Goal: Information Seeking & Learning: Compare options

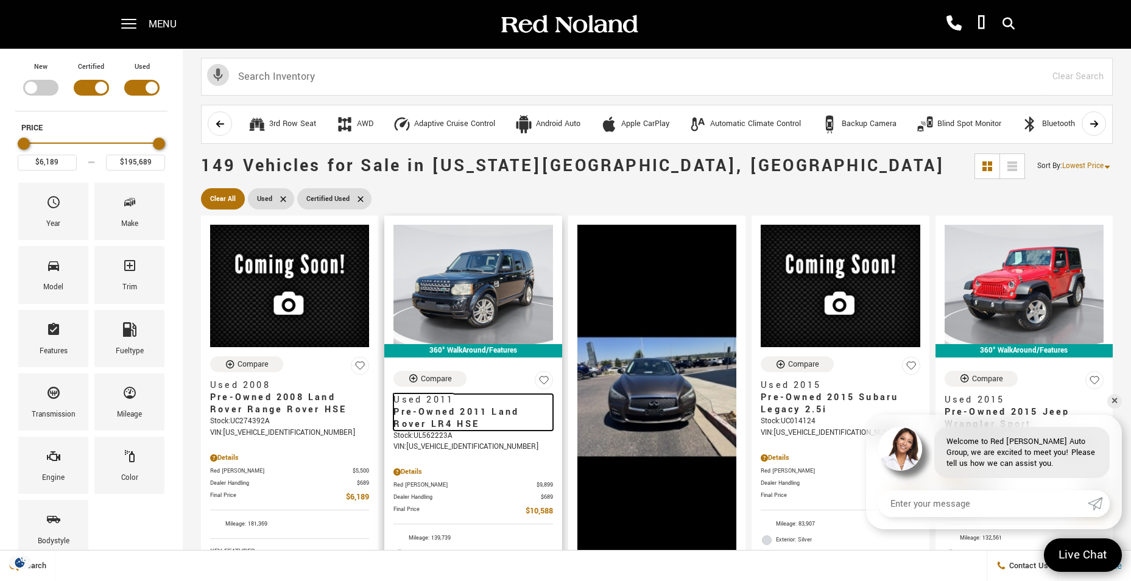
click at [446, 409] on span "Pre-Owned 2011 Land Rover LR4 HSE" at bounding box center [468, 418] width 150 height 24
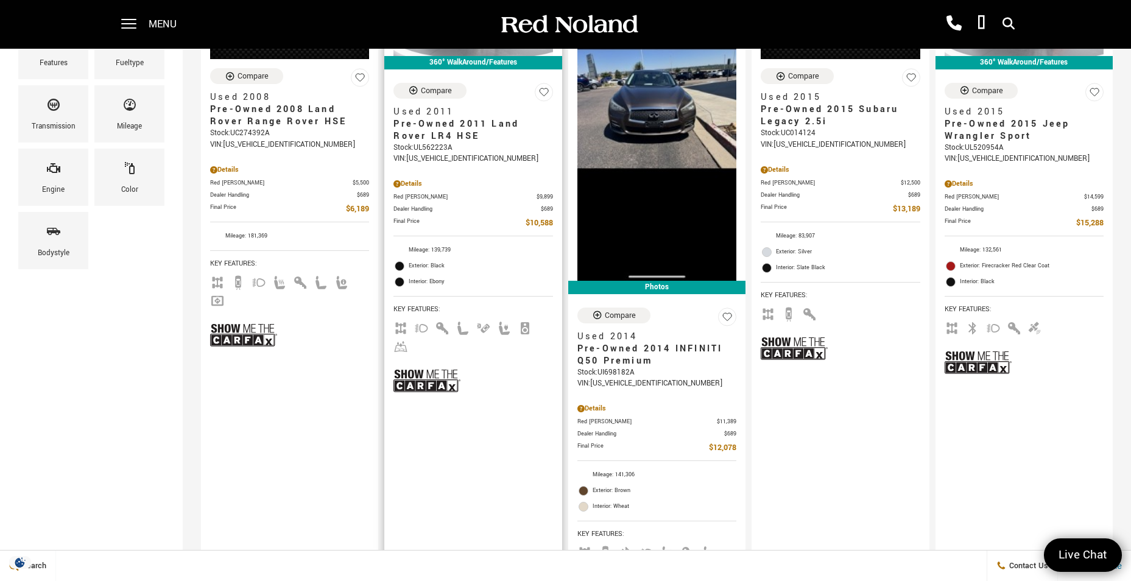
scroll to position [305, 0]
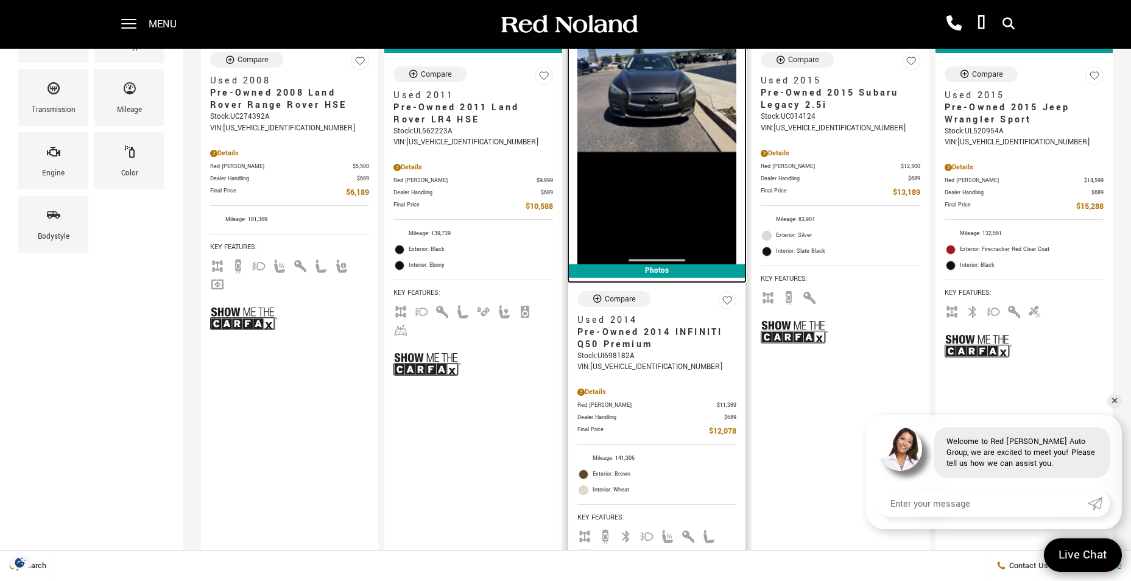
click at [673, 91] on img at bounding box center [656, 92] width 159 height 344
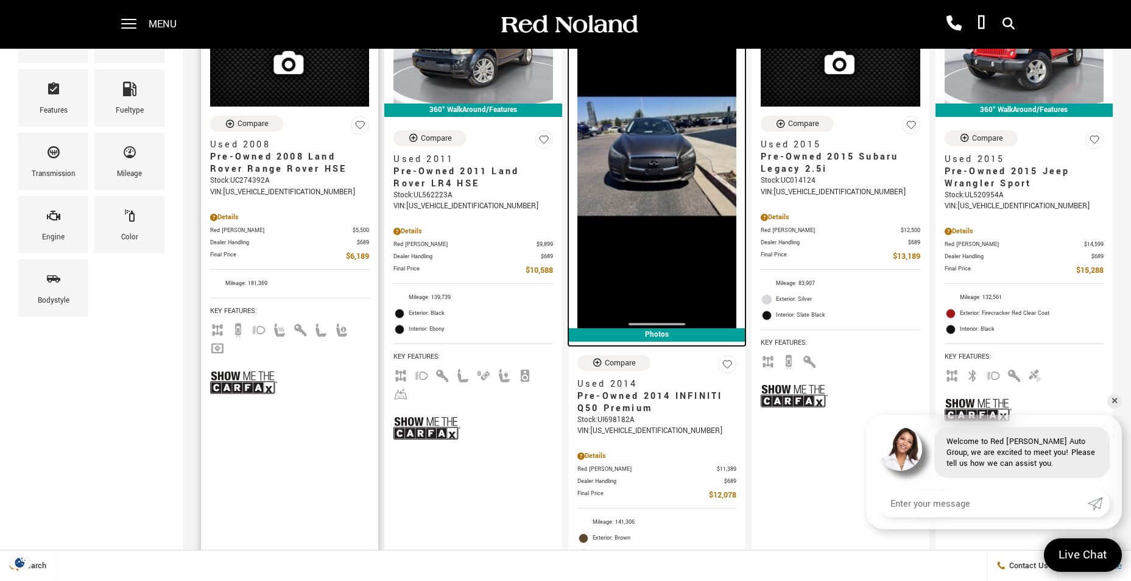
scroll to position [97, 0]
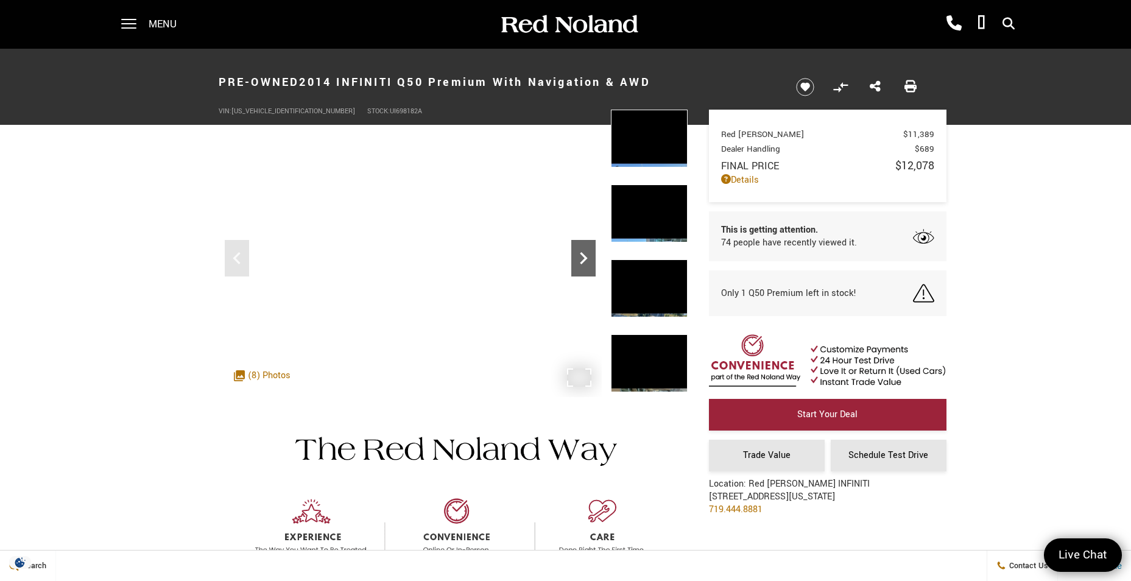
click at [581, 266] on icon "Next" at bounding box center [583, 258] width 24 height 24
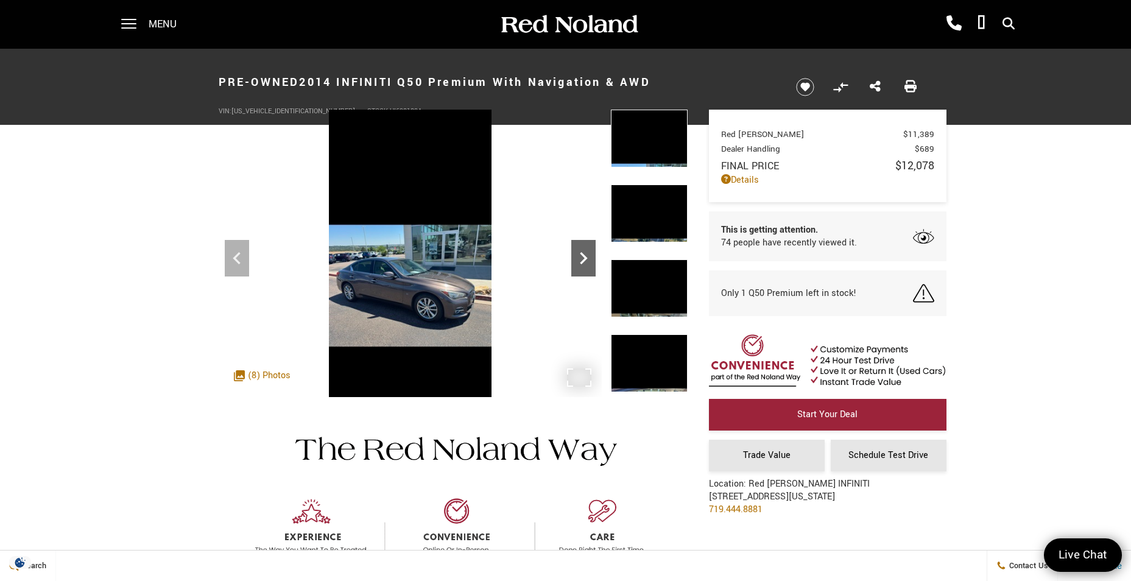
click at [581, 266] on icon "Next" at bounding box center [583, 258] width 24 height 24
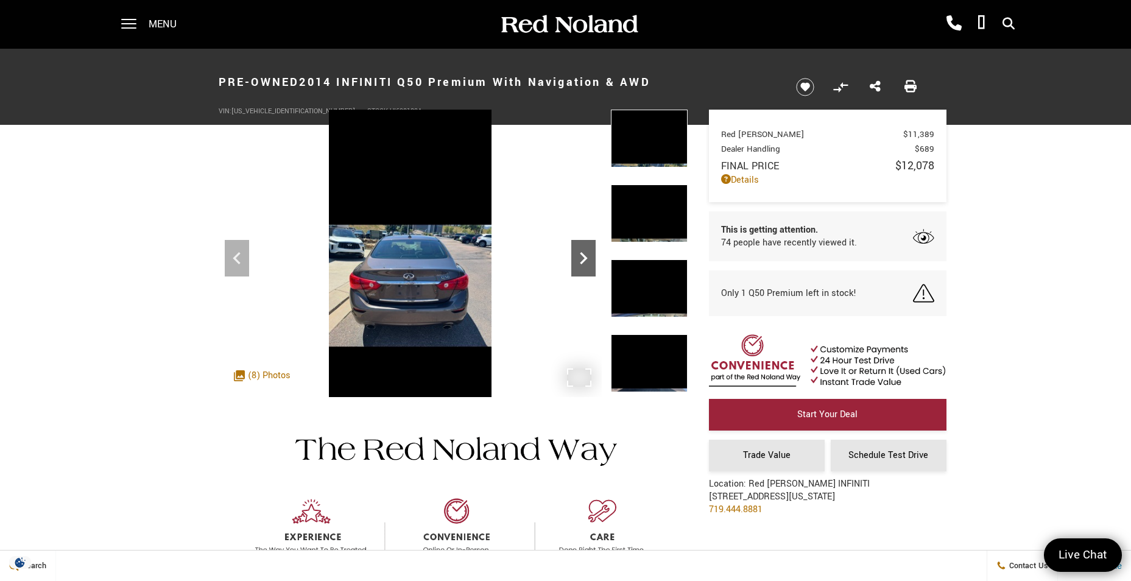
click at [581, 266] on icon "Next" at bounding box center [583, 258] width 24 height 24
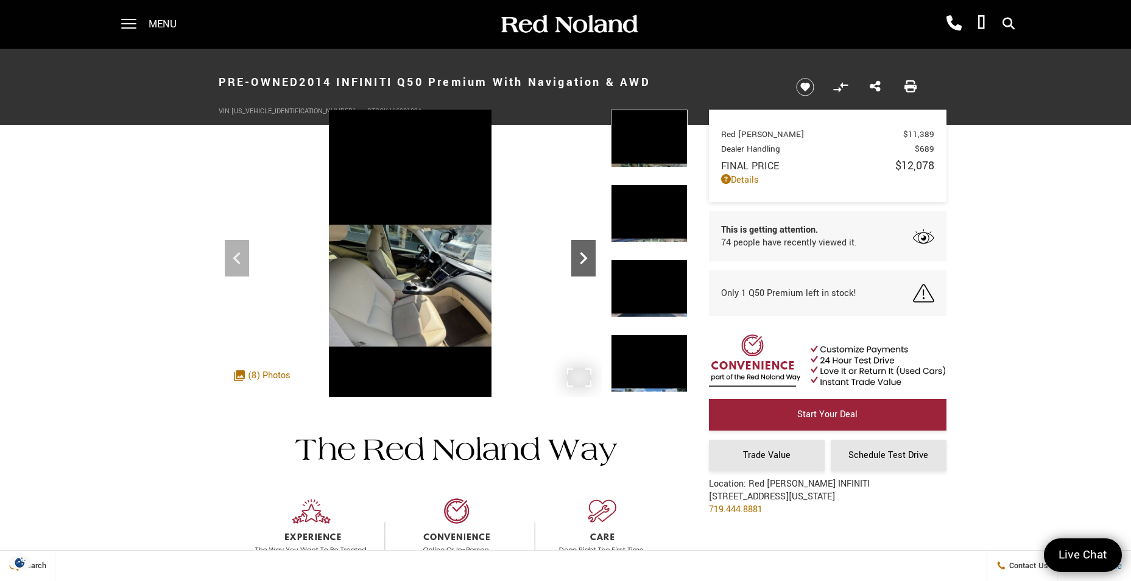
click at [581, 266] on icon "Next" at bounding box center [583, 258] width 24 height 24
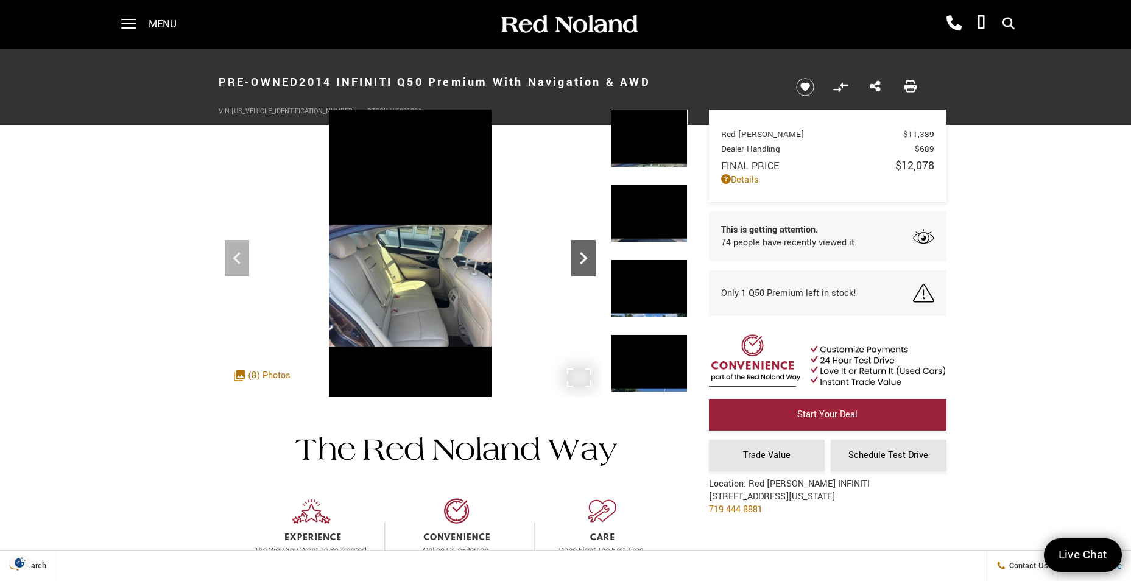
click at [581, 266] on icon "Next" at bounding box center [583, 258] width 24 height 24
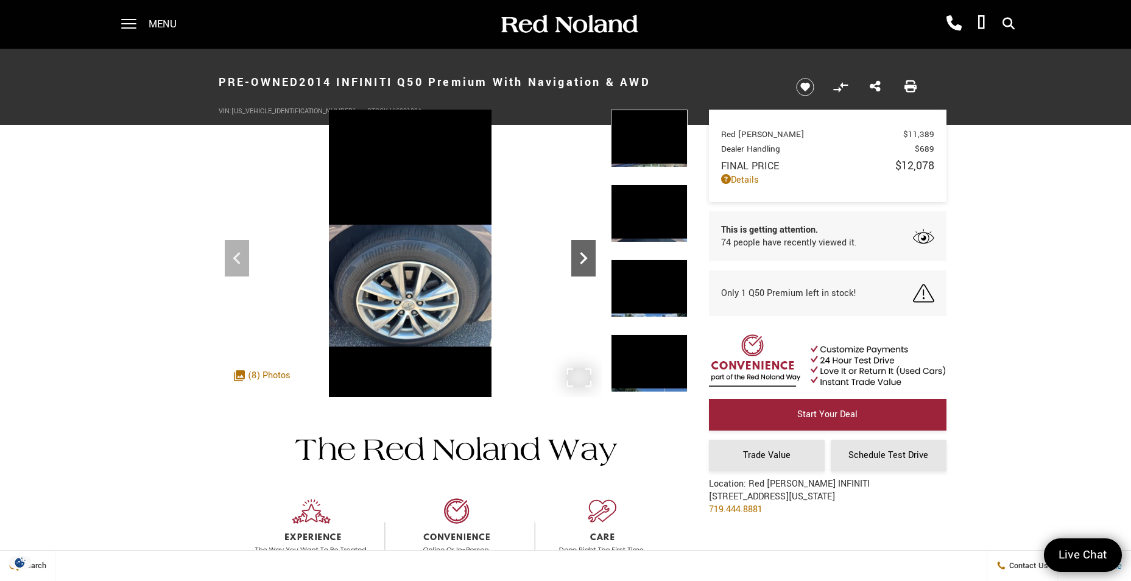
click at [581, 266] on icon "Next" at bounding box center [583, 258] width 24 height 24
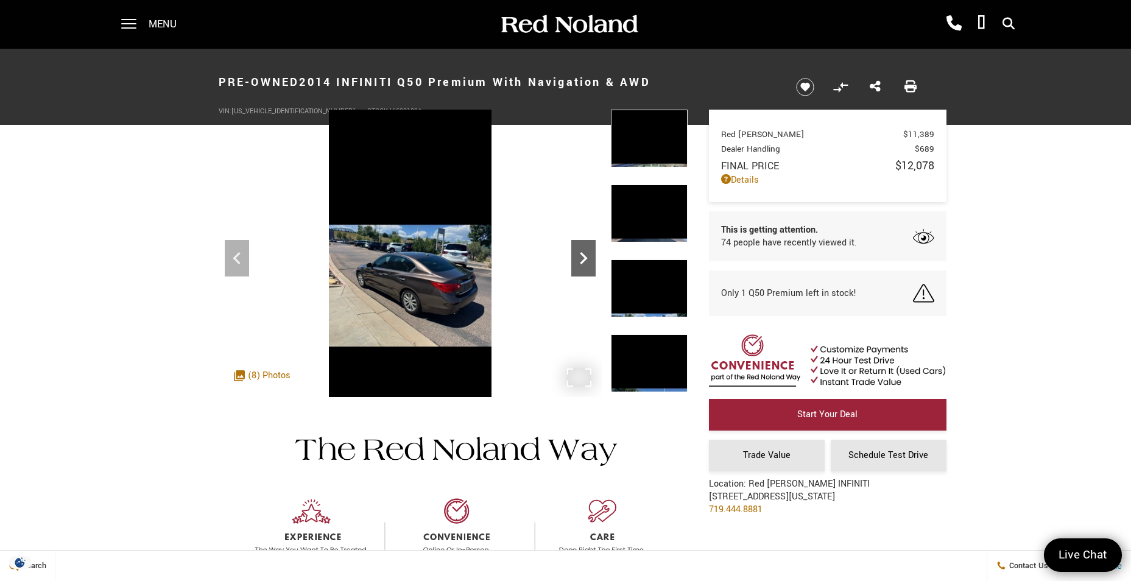
click at [581, 266] on icon "Next" at bounding box center [583, 258] width 24 height 24
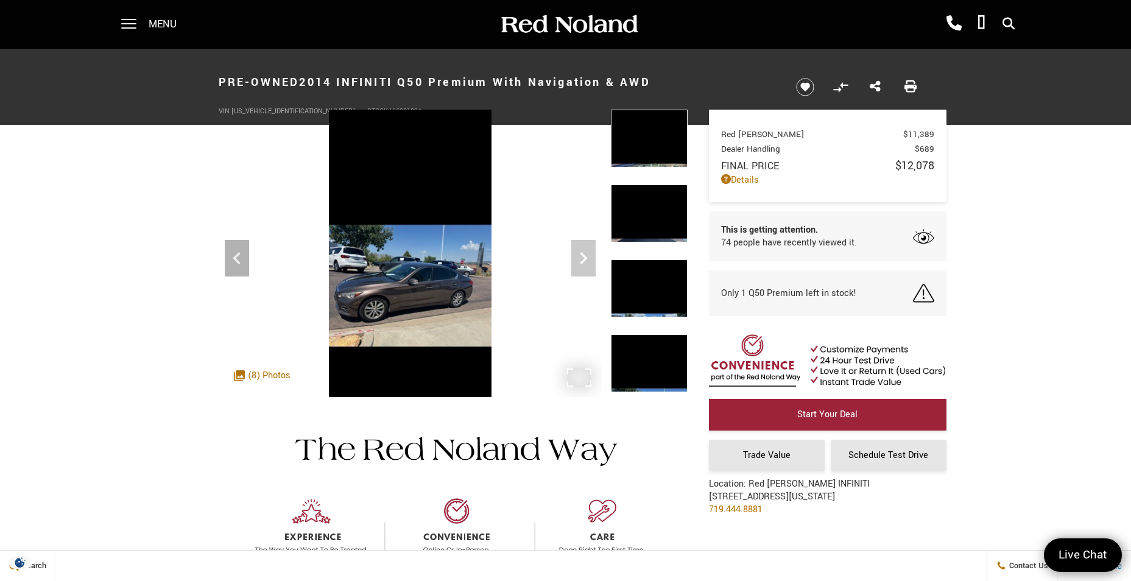
click at [581, 266] on img at bounding box center [410, 286] width 383 height 352
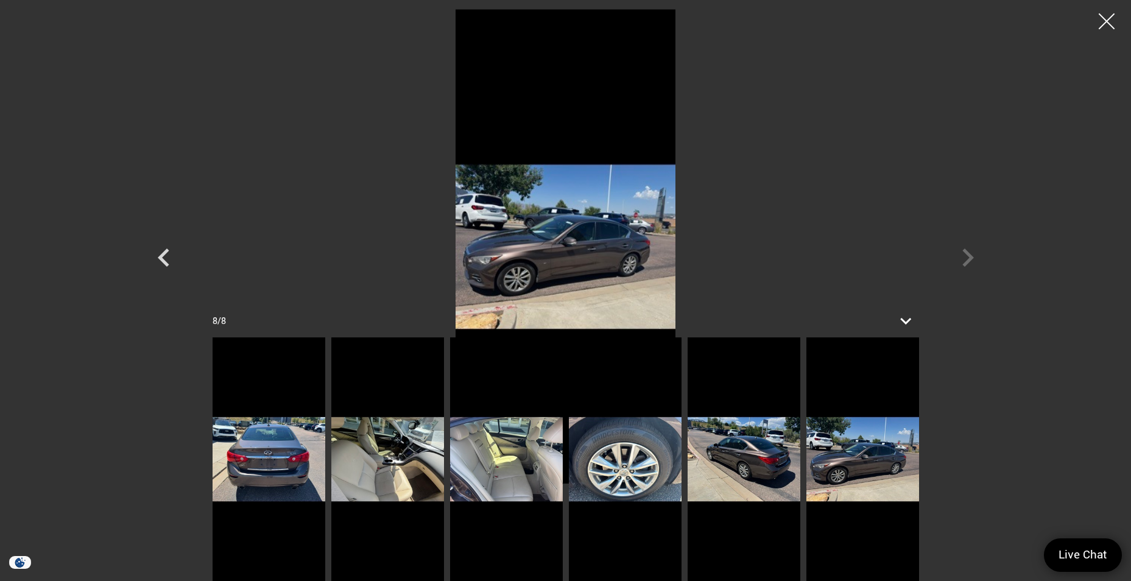
click at [1106, 23] on div at bounding box center [1107, 21] width 32 height 32
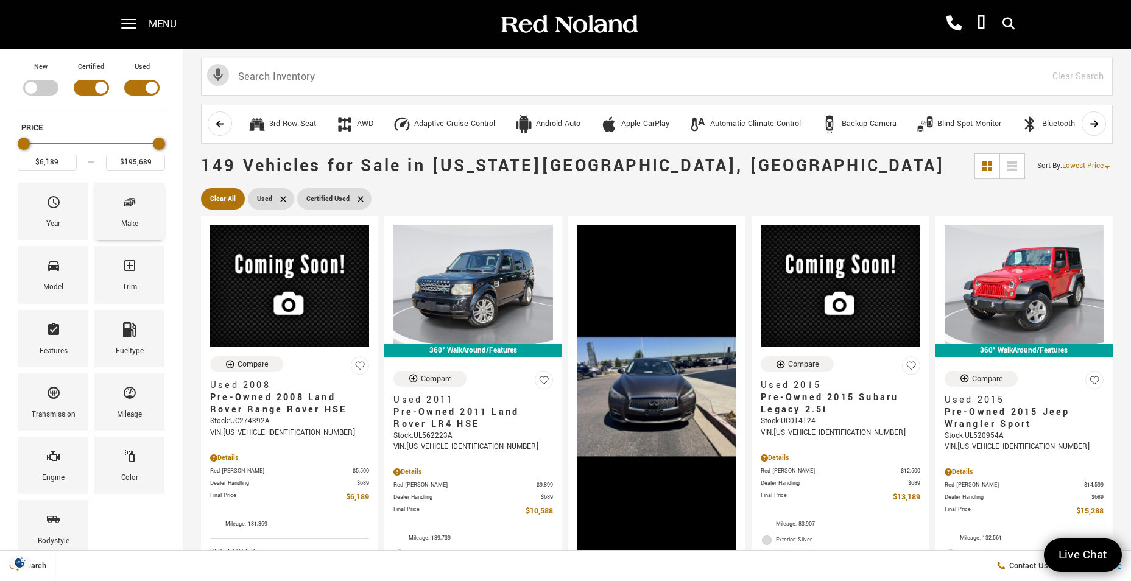
click at [133, 202] on icon "Make" at bounding box center [130, 202] width 6 height 6
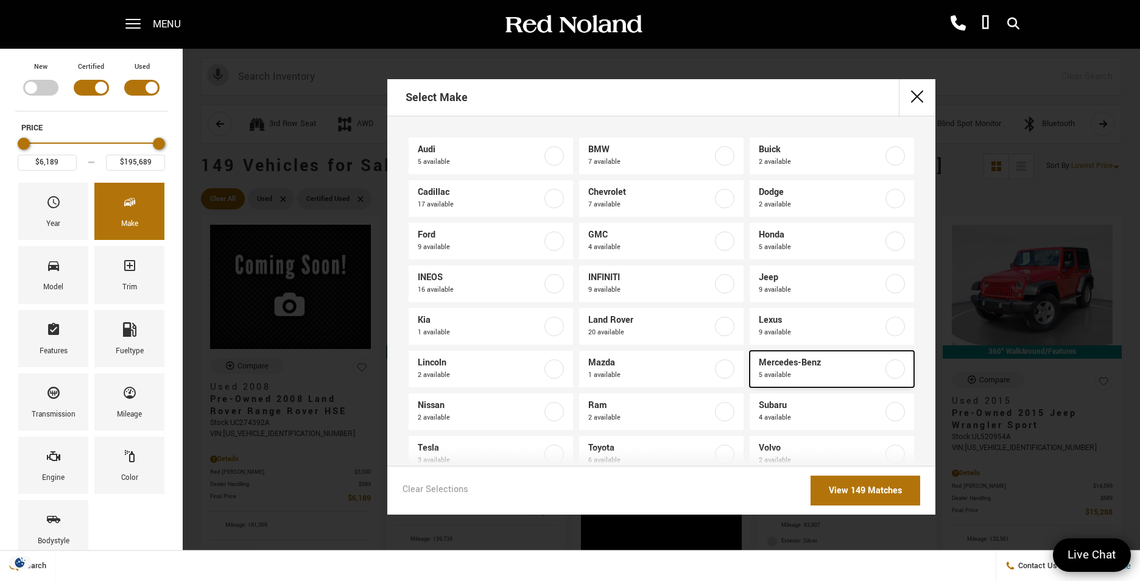
click at [886, 368] on label at bounding box center [895, 368] width 19 height 19
type input "$52,683"
type input "$67,004"
checkbox input "true"
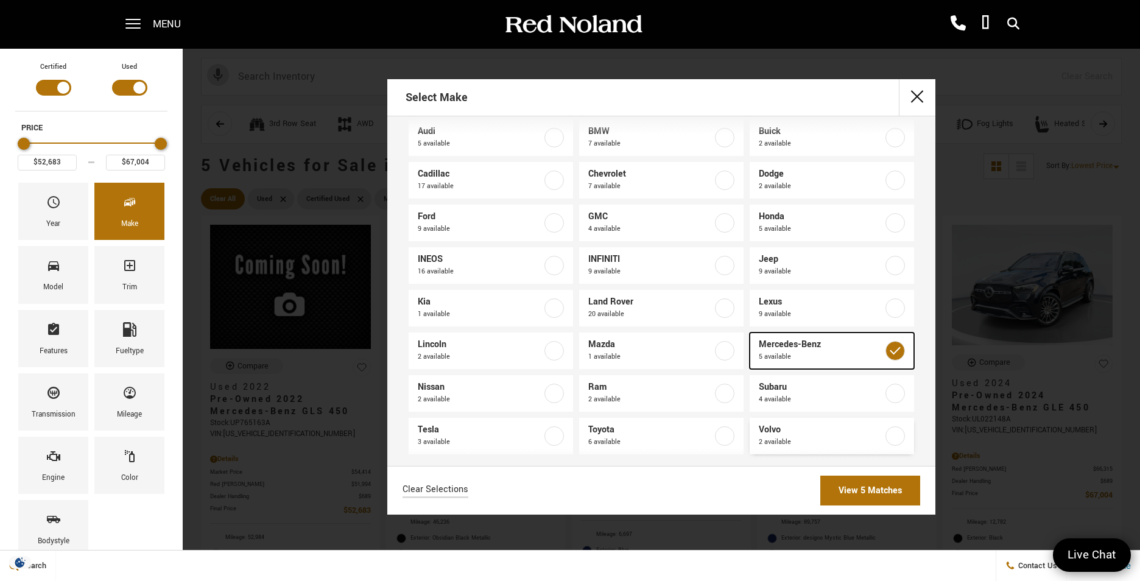
scroll to position [28, 0]
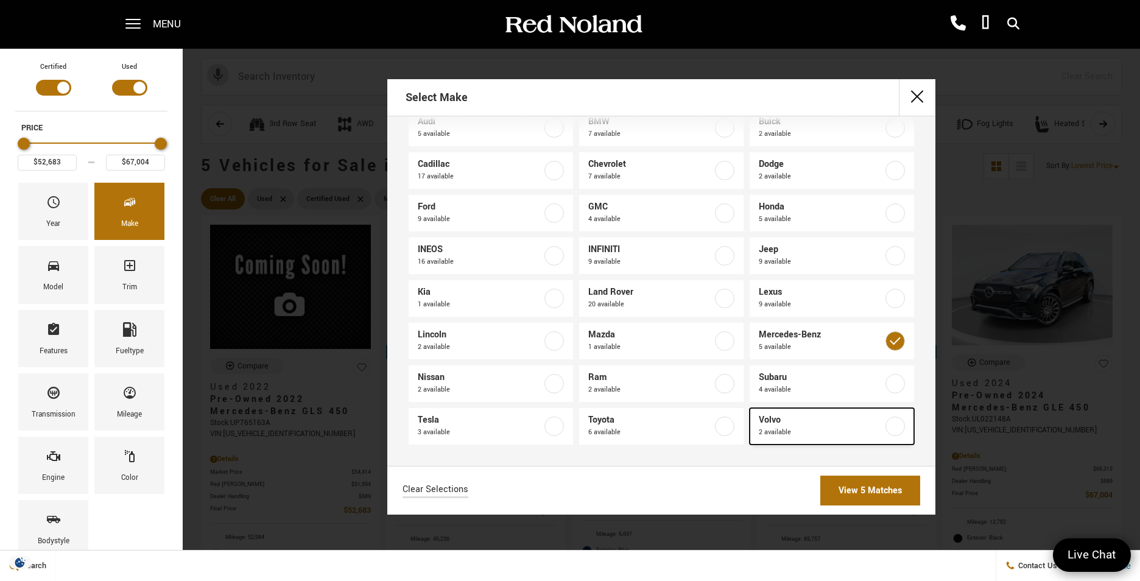
click at [889, 427] on label at bounding box center [895, 426] width 19 height 19
type input "$33,817"
checkbox input "true"
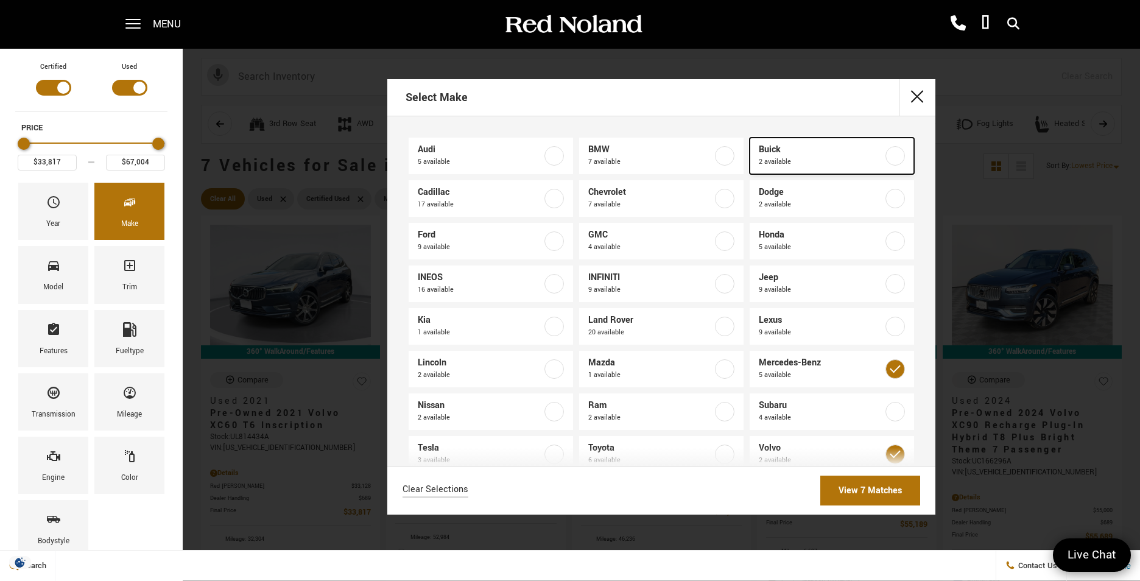
click at [889, 153] on label at bounding box center [895, 155] width 19 height 19
type input "$23,083"
checkbox input "true"
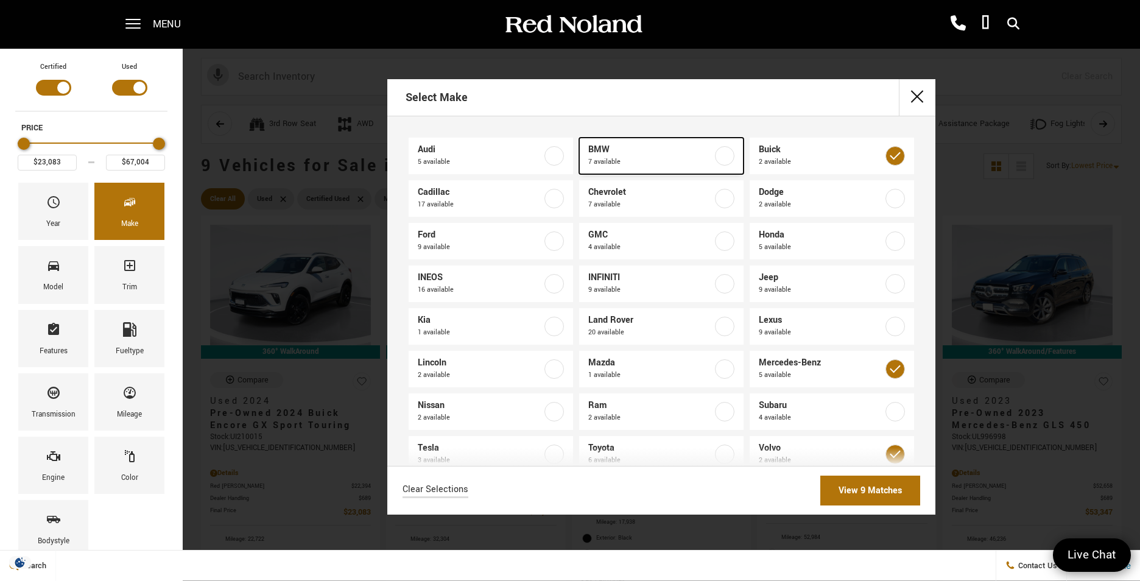
click at [721, 154] on label at bounding box center [724, 155] width 19 height 19
type input "$85,639"
checkbox input "true"
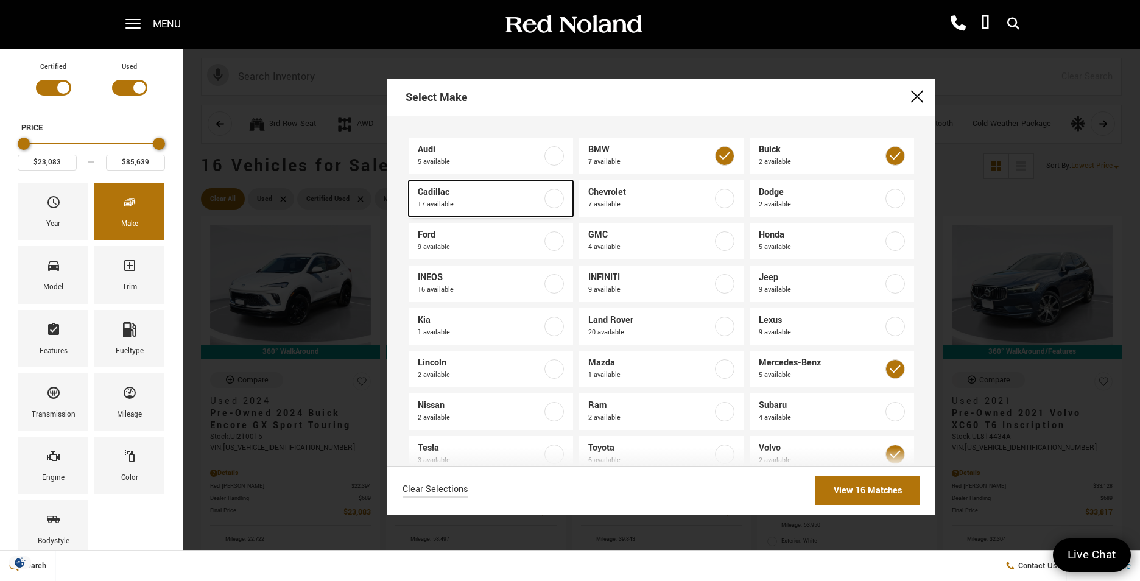
click at [549, 196] on label at bounding box center [554, 198] width 19 height 19
type input "$16,439"
type input "$195,689"
checkbox input "true"
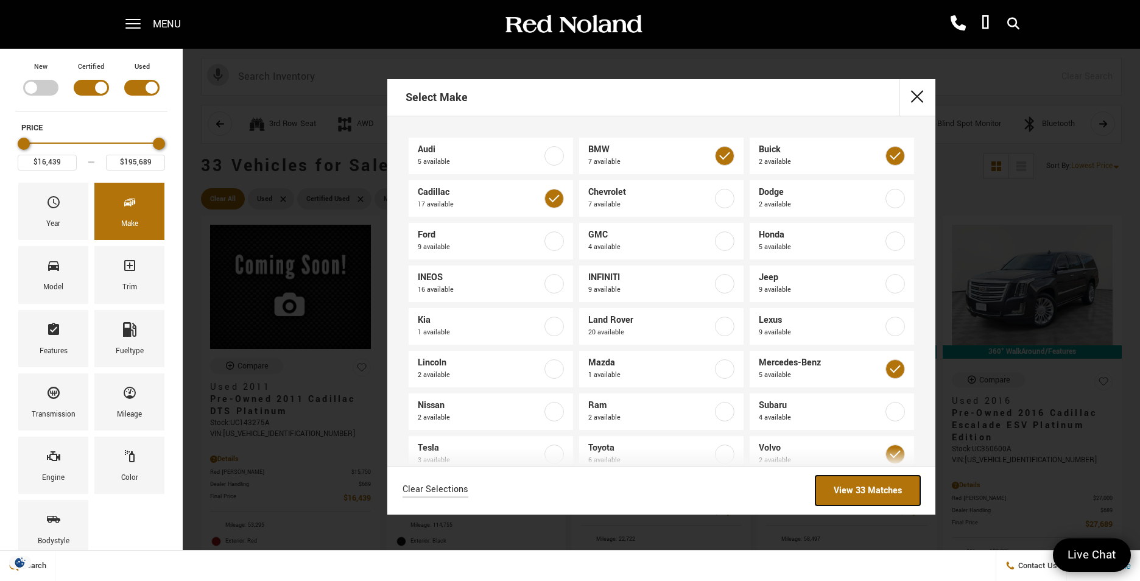
click at [876, 486] on link "View 33 Matches" at bounding box center [868, 491] width 105 height 30
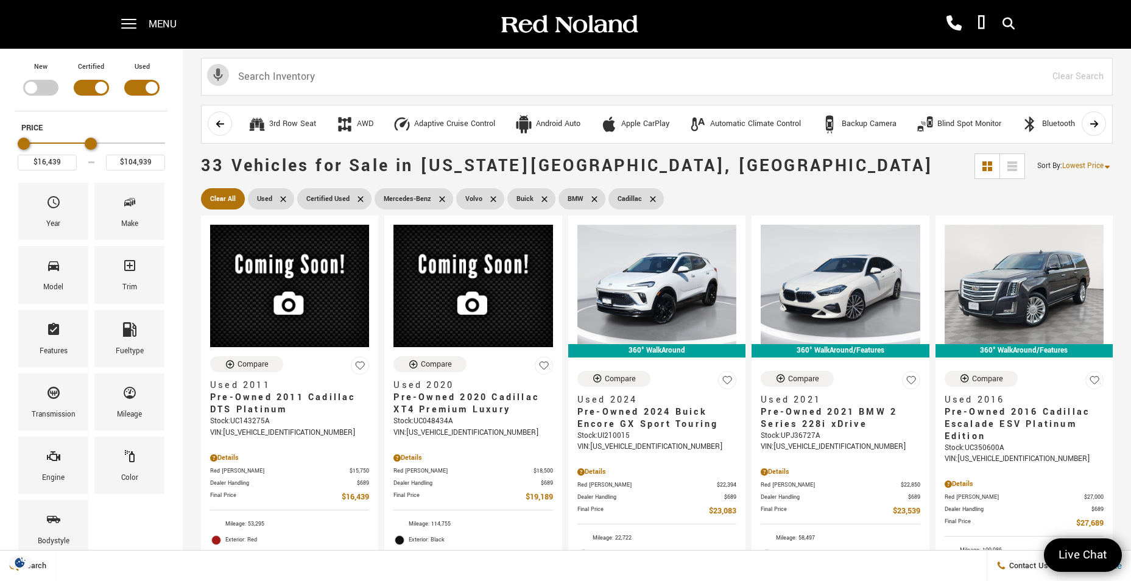
type input "$102,939"
drag, startPoint x: 161, startPoint y: 143, endPoint x: 91, endPoint y: 136, distance: 70.4
click at [91, 136] on div "Price" at bounding box center [91, 143] width 147 height 21
drag, startPoint x: 62, startPoint y: 161, endPoint x: 29, endPoint y: 161, distance: 32.9
click at [29, 161] on input "$16,439" at bounding box center [47, 163] width 59 height 16
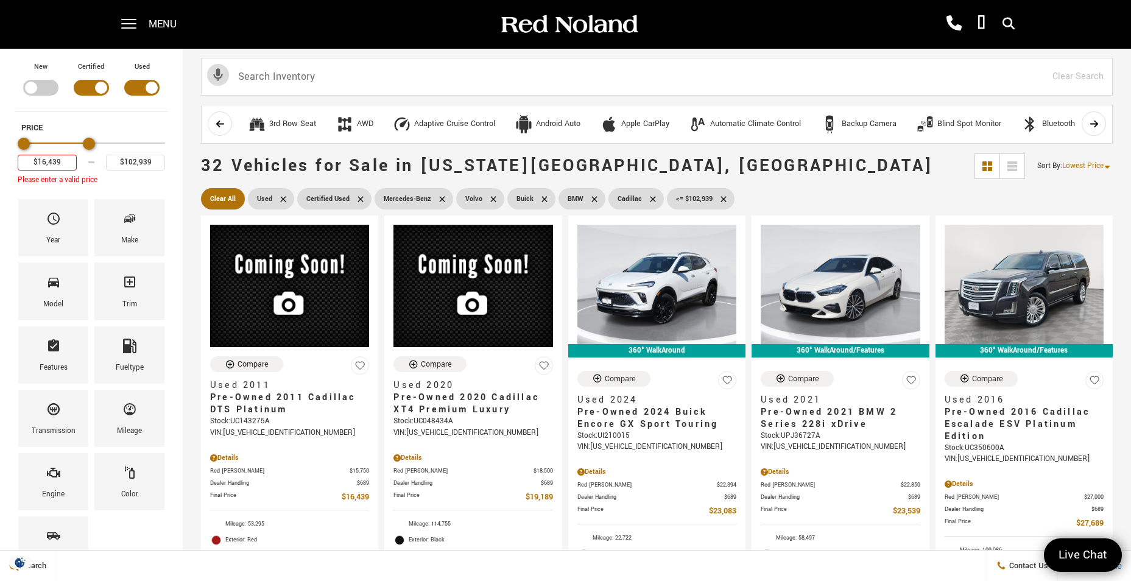
drag, startPoint x: 89, startPoint y: 143, endPoint x: 33, endPoint y: 140, distance: 56.1
drag, startPoint x: 69, startPoint y: 160, endPoint x: 14, endPoint y: 162, distance: 54.8
click at [14, 162] on div "New Certified Used Type Price $16,439 $102,939 Please enter a valid price Year …" at bounding box center [91, 322] width 183 height 546
click at [38, 161] on input "7000.00" at bounding box center [47, 163] width 59 height 16
type input "$16,439"
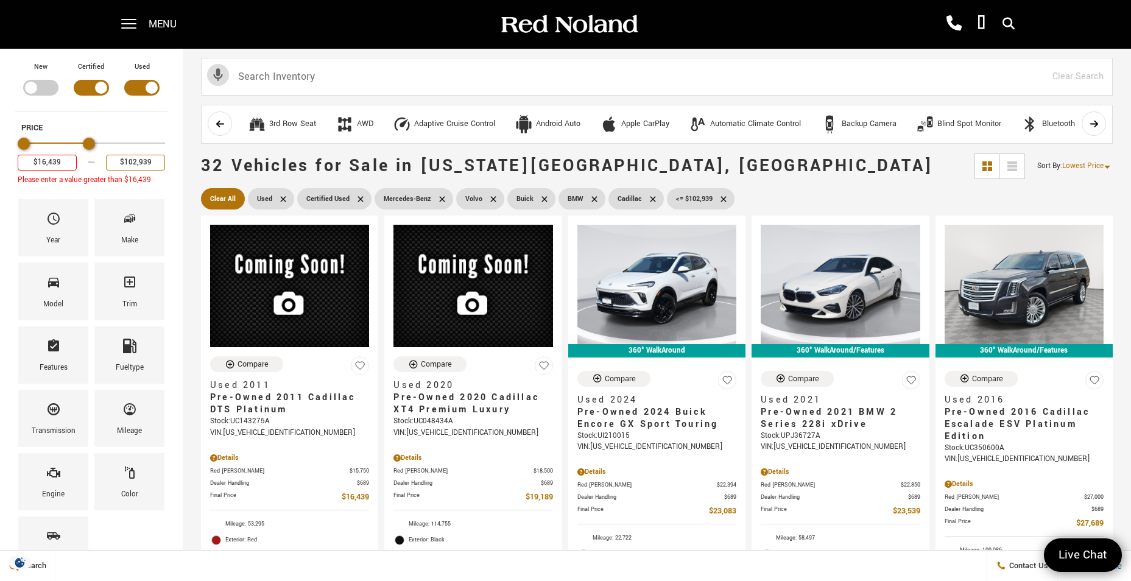
click at [153, 158] on input "$102,939" at bounding box center [135, 163] width 59 height 16
type input "$"
drag, startPoint x: 91, startPoint y: 139, endPoint x: 38, endPoint y: 141, distance: 53.6
click at [38, 141] on div "Maximum Price" at bounding box center [35, 144] width 12 height 12
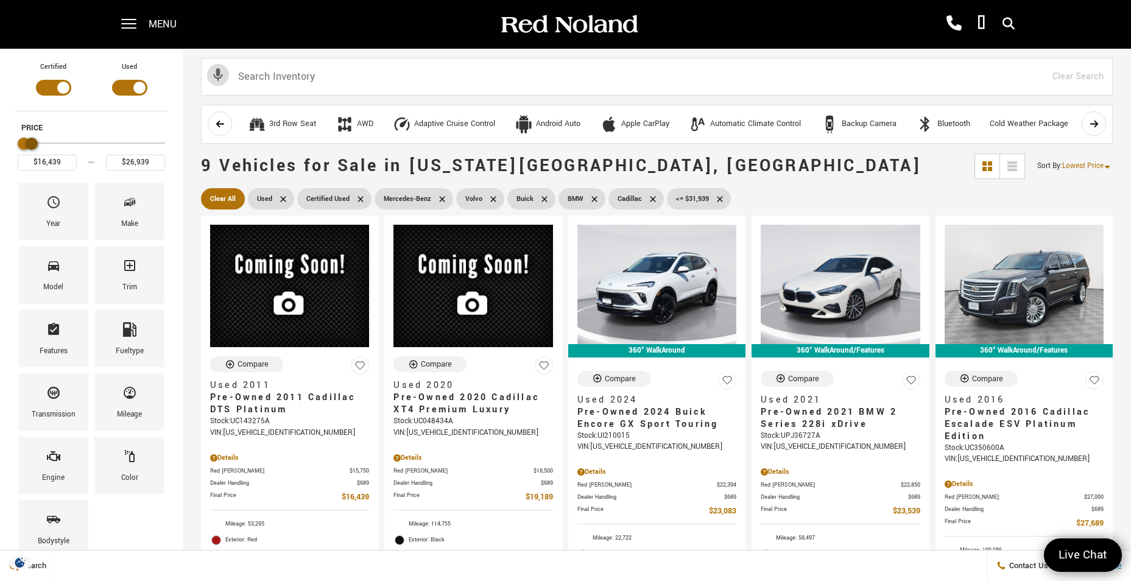
type input "$25,439"
click at [30, 143] on div "Maximum Price" at bounding box center [30, 144] width 12 height 12
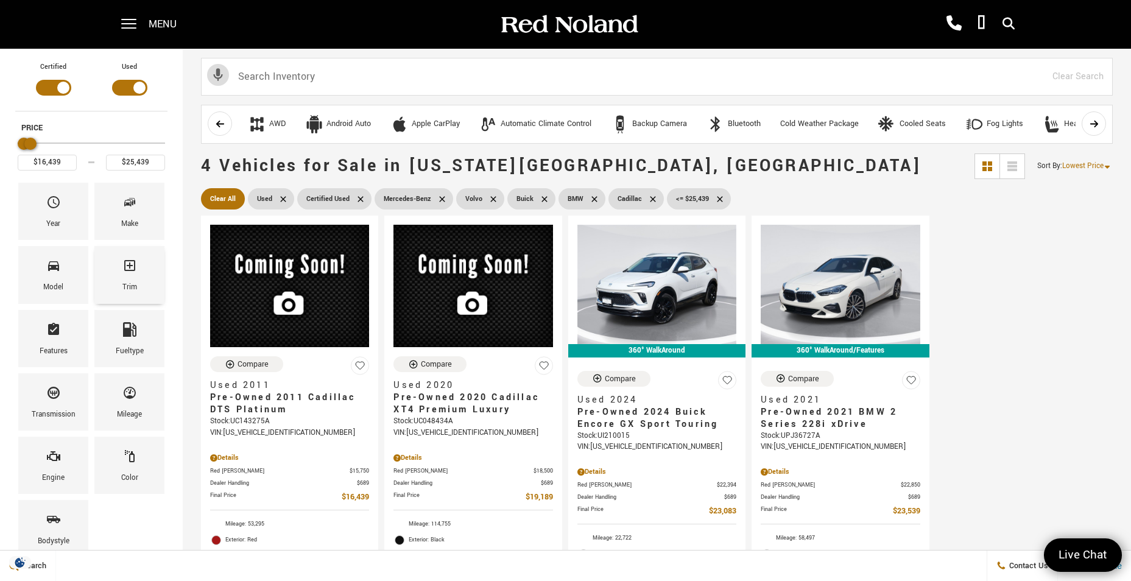
click at [142, 269] on div "Trim" at bounding box center [129, 274] width 70 height 57
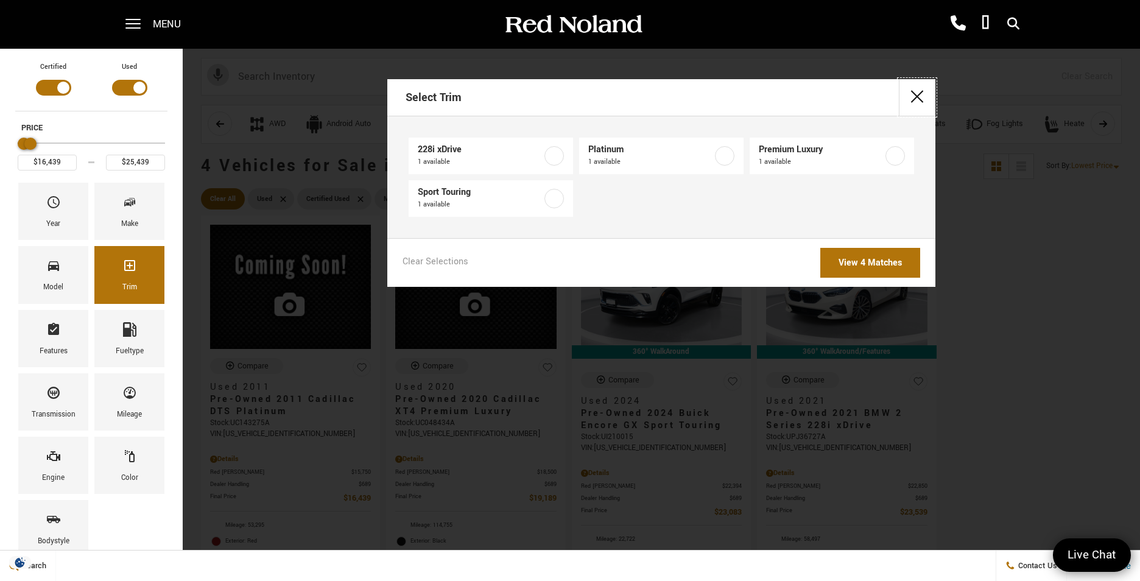
click at [918, 86] on button "close" at bounding box center [917, 97] width 37 height 37
